Goal: Navigation & Orientation: Find specific page/section

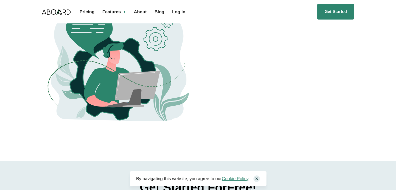
scroll to position [1554, 0]
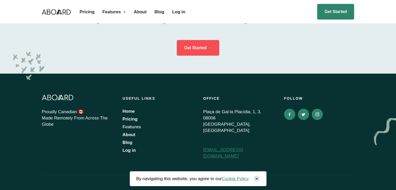
click at [130, 130] on link "Features" at bounding box center [158, 127] width 70 height 5
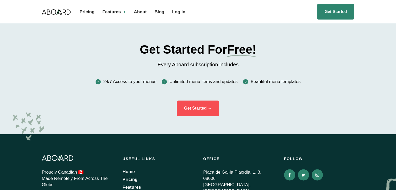
scroll to position [782, 0]
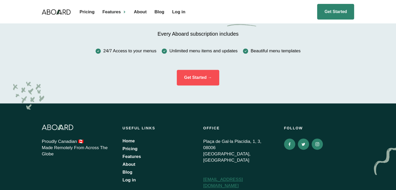
click at [2, 32] on div "Get Started For Free! Every Aboard subscription includes 24/7 Access to your me…" at bounding box center [198, 47] width 396 height 111
